Goal: Communication & Community: Connect with others

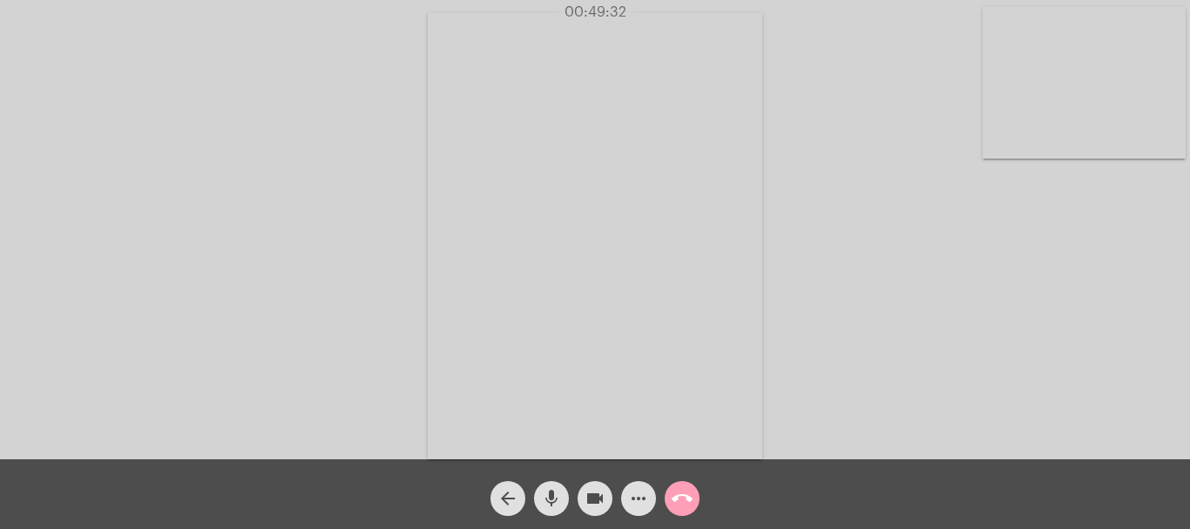
click at [686, 496] on mat-icon "call_end" at bounding box center [682, 498] width 21 height 21
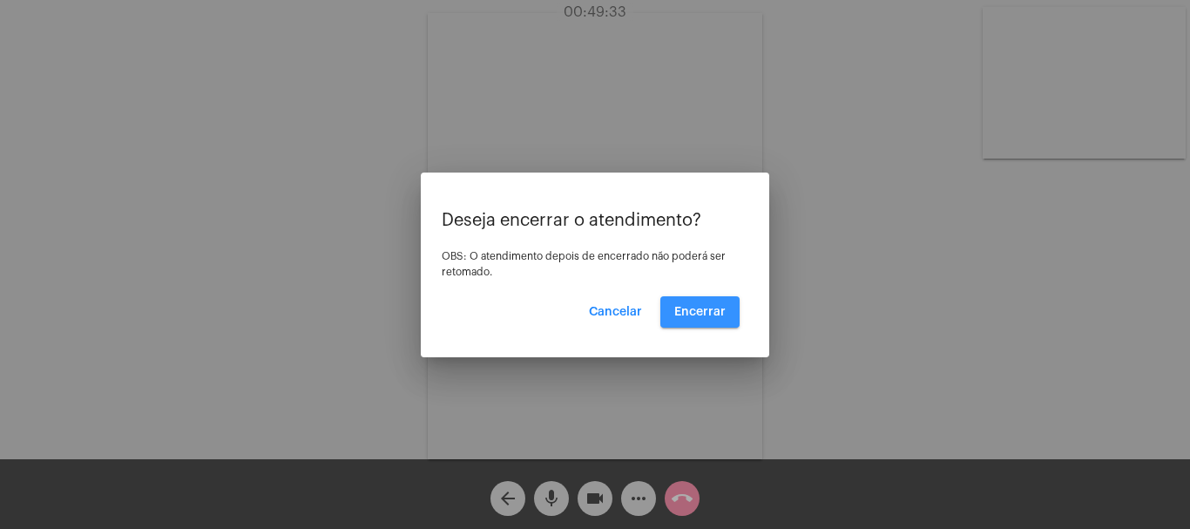
click at [718, 304] on button "Encerrar" at bounding box center [699, 311] width 79 height 31
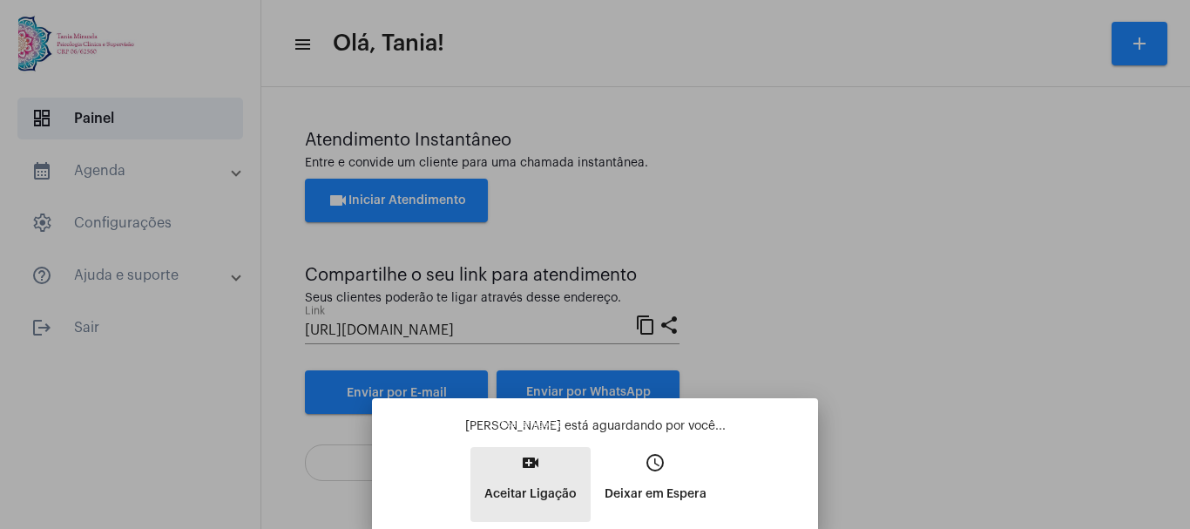
click at [534, 466] on mat-icon "video_call" at bounding box center [530, 462] width 21 height 21
